Goal: Navigation & Orientation: Find specific page/section

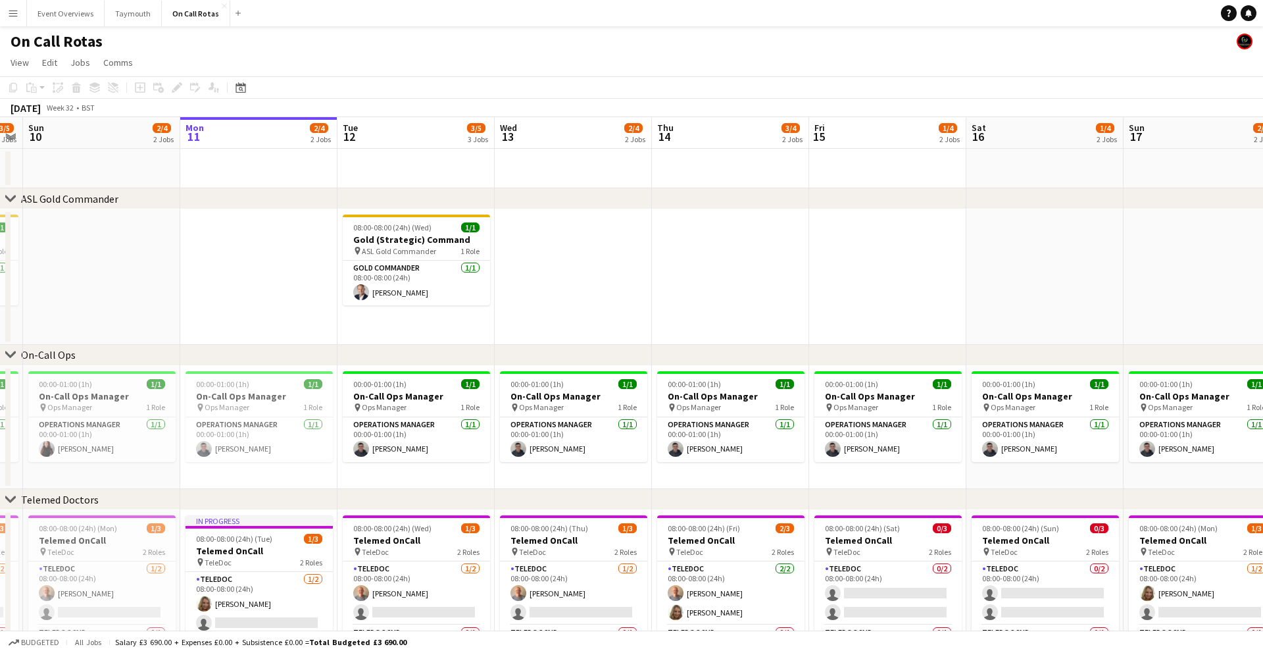
scroll to position [0, 607]
click at [64, 14] on button "Event Overviews Close" at bounding box center [66, 14] width 78 height 26
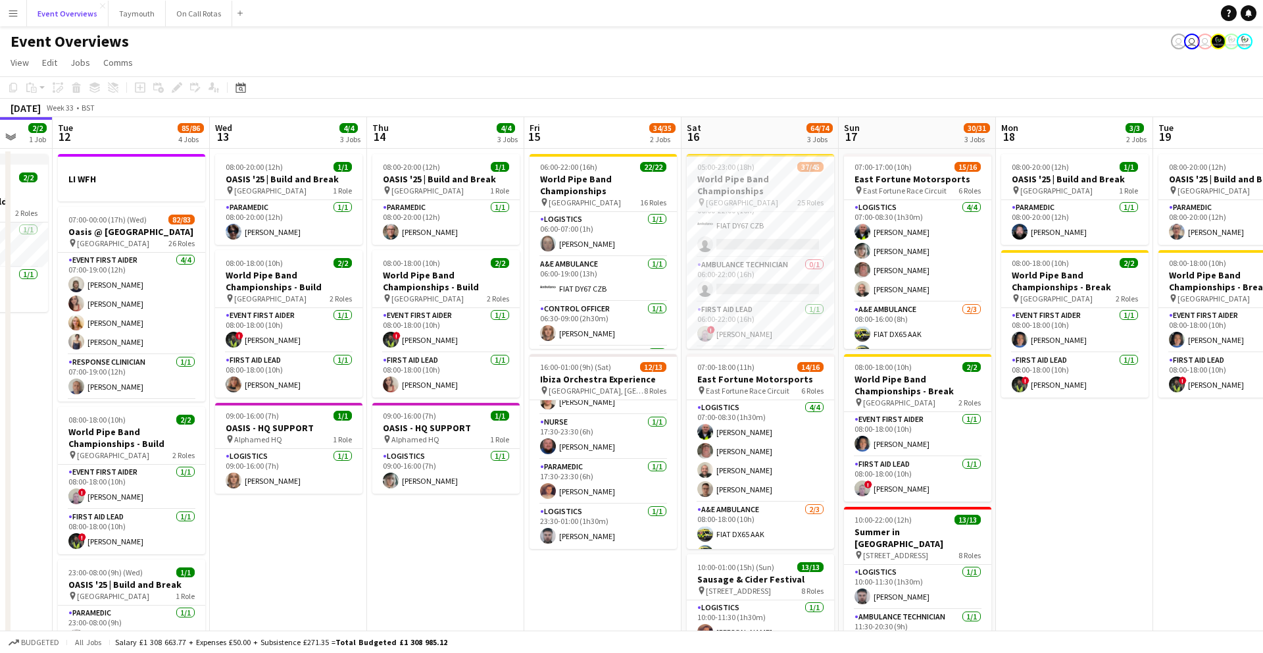
scroll to position [431, 0]
